Goal: Task Accomplishment & Management: Use online tool/utility

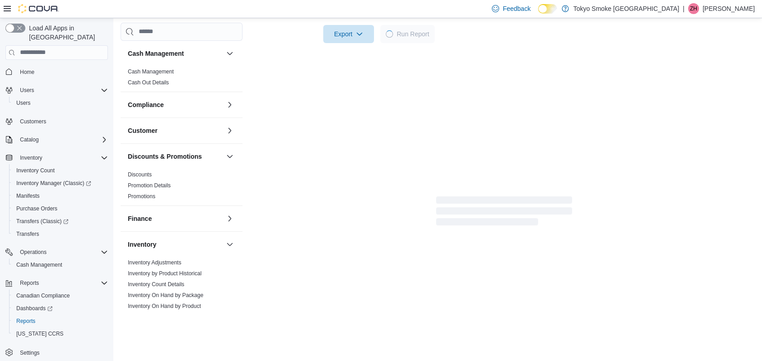
scroll to position [439, 0]
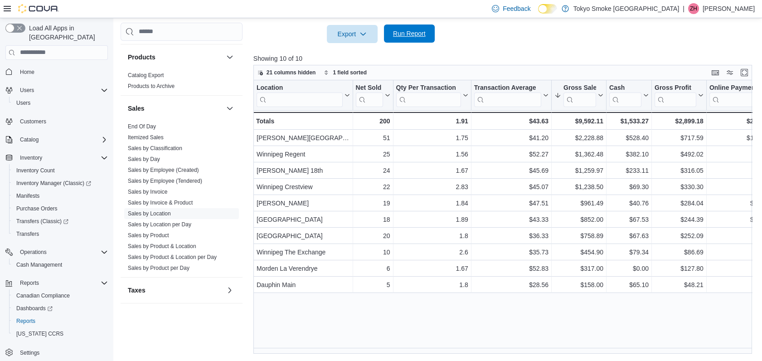
click at [409, 35] on span "Run Report" at bounding box center [409, 33] width 33 height 9
drag, startPoint x: 414, startPoint y: 29, endPoint x: 494, endPoint y: 42, distance: 80.9
click at [414, 28] on span "Run Report" at bounding box center [409, 34] width 40 height 18
click at [407, 34] on span "Run Report" at bounding box center [409, 33] width 33 height 9
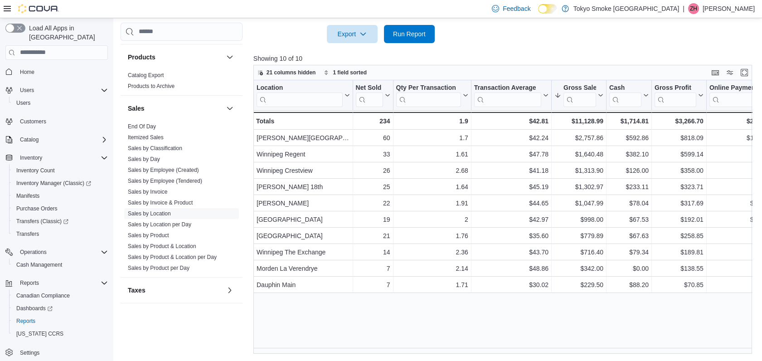
click at [387, 22] on div at bounding box center [505, 21] width 504 height 7
click at [395, 33] on span "Run Report" at bounding box center [409, 33] width 33 height 9
click at [479, 43] on div at bounding box center [505, 48] width 504 height 11
click at [571, 51] on div at bounding box center [505, 48] width 504 height 11
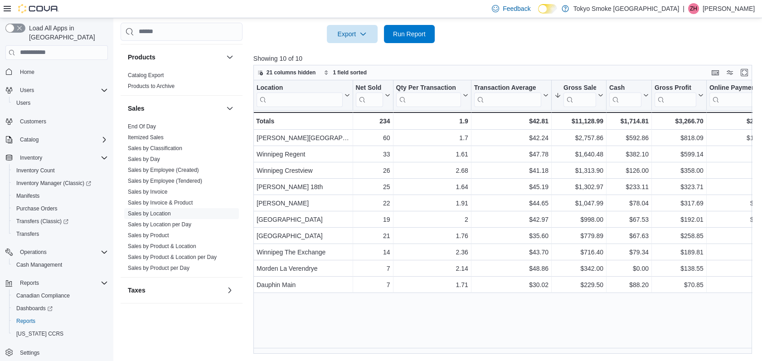
click at [571, 51] on div at bounding box center [505, 48] width 504 height 11
click at [426, 35] on span "Run Report" at bounding box center [409, 33] width 40 height 18
click at [409, 30] on span "Run Report" at bounding box center [409, 33] width 33 height 9
